Goal: Transaction & Acquisition: Purchase product/service

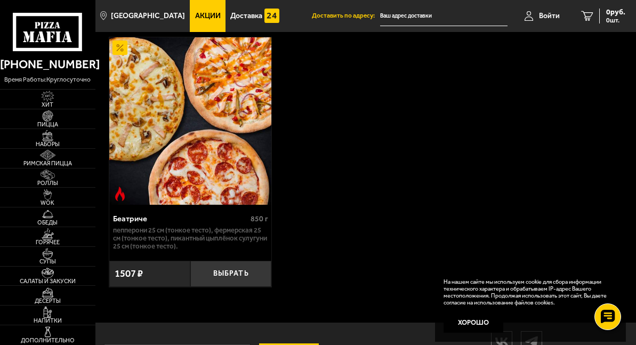
scroll to position [437, 0]
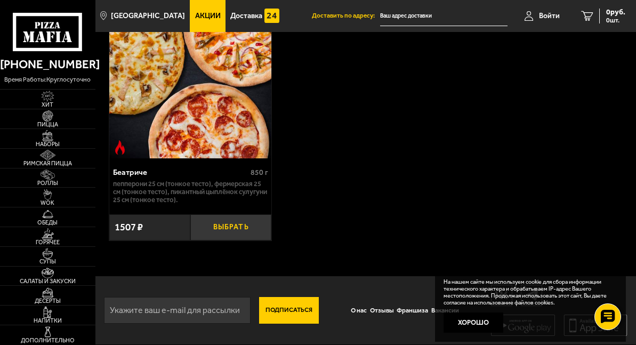
click at [235, 233] on button "Выбрать" at bounding box center [230, 227] width 81 height 26
click at [213, 228] on button "−" at bounding box center [203, 227] width 27 height 26
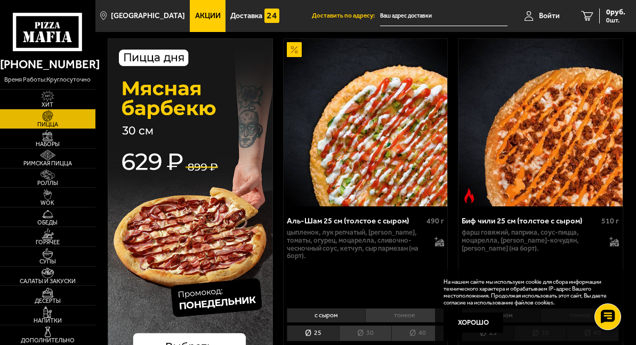
scroll to position [107, 0]
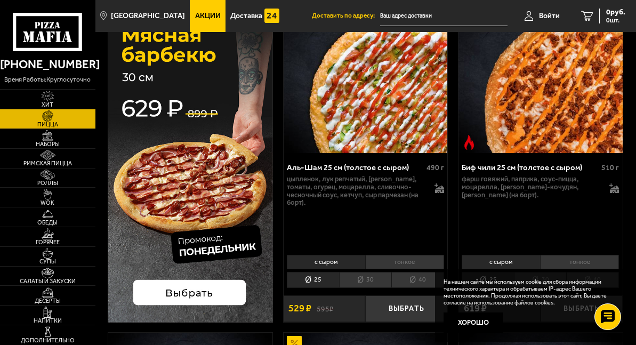
click at [416, 280] on li "40" at bounding box center [417, 280] width 53 height 16
